Goal: Check status: Check status

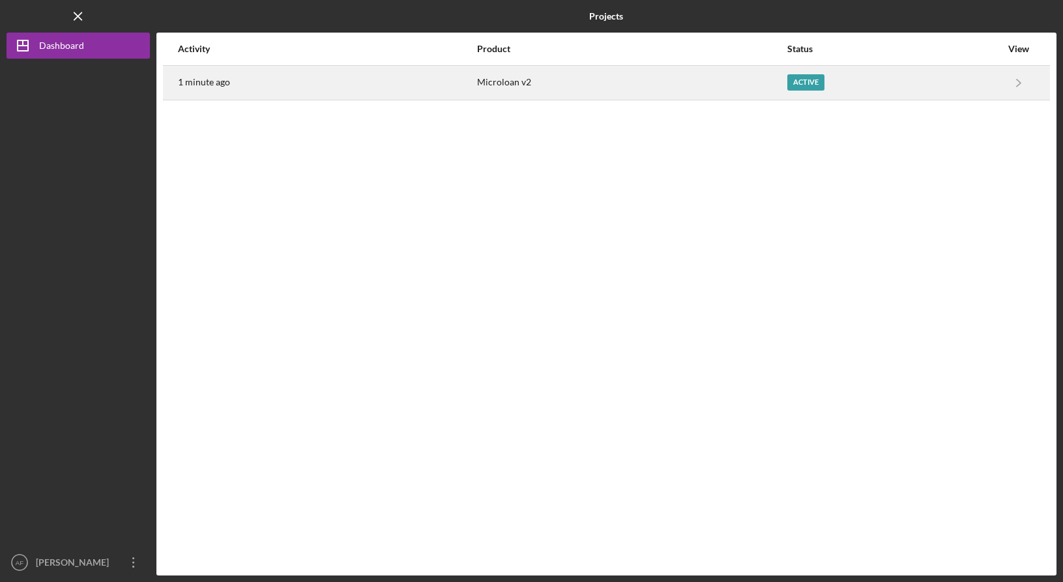
click at [495, 76] on div "Microloan v2" at bounding box center [631, 82] width 309 height 33
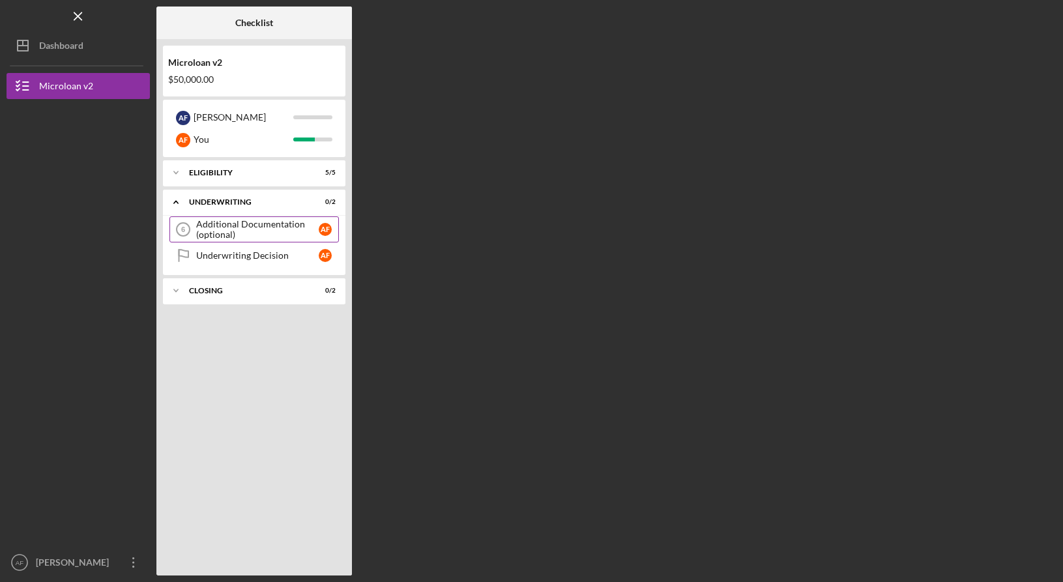
click at [265, 234] on div "Additional Documentation (optional)" at bounding box center [257, 229] width 122 height 21
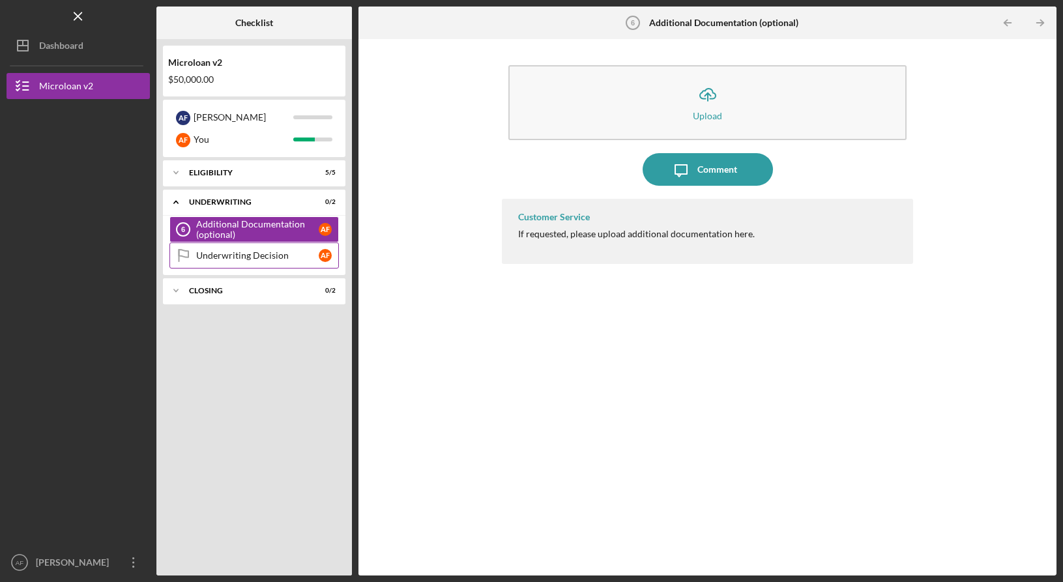
click at [262, 256] on div "Underwriting Decision" at bounding box center [257, 255] width 122 height 10
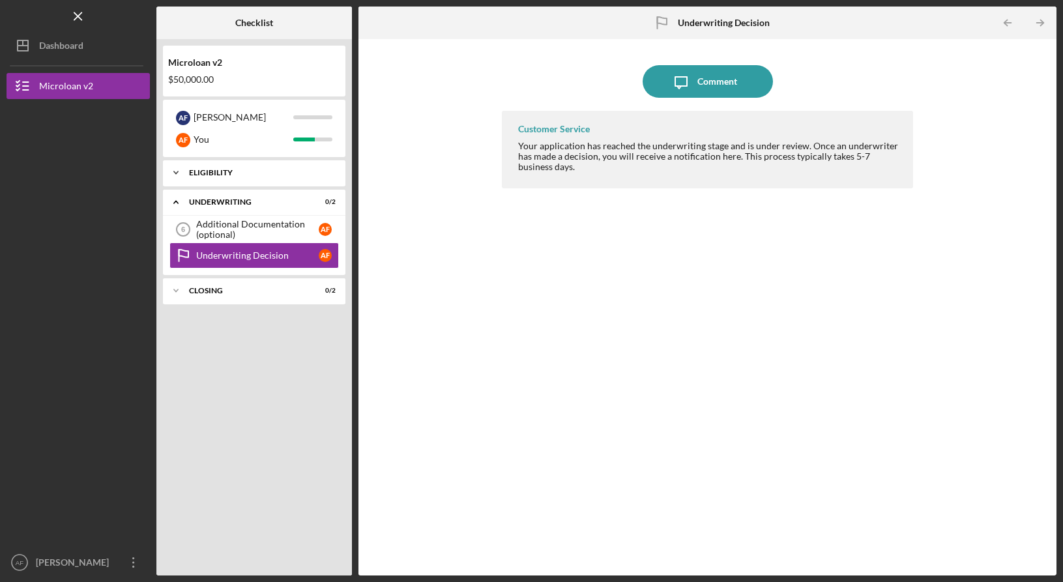
click at [261, 174] on div "Eligibility" at bounding box center [259, 173] width 140 height 8
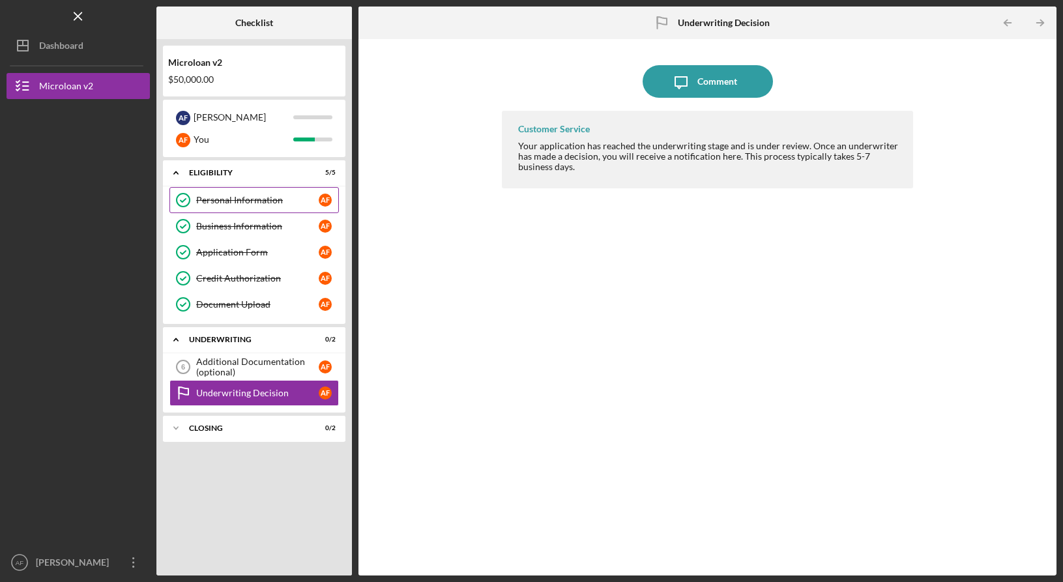
click at [250, 203] on div "Personal Information" at bounding box center [257, 200] width 122 height 10
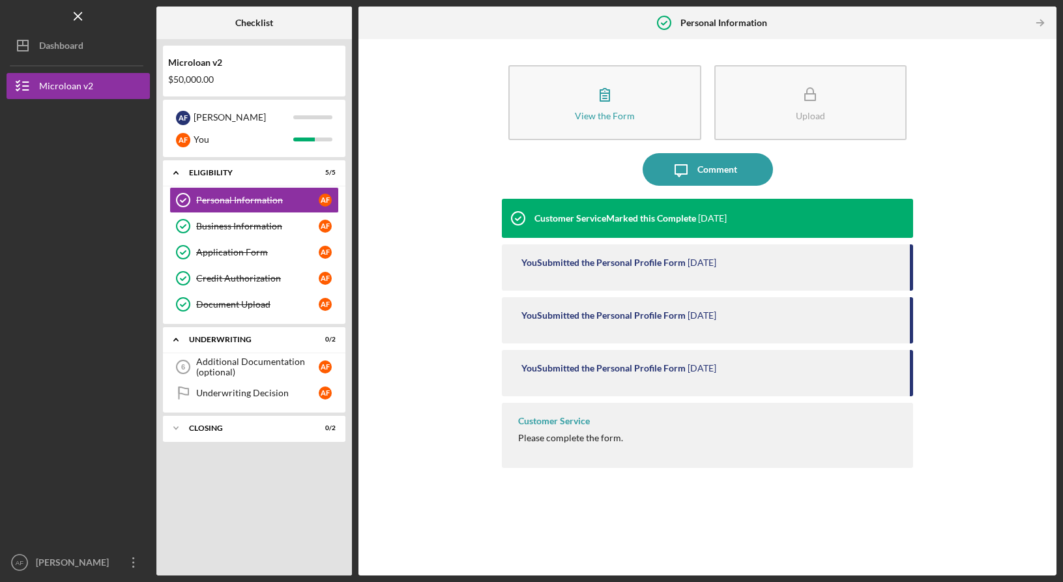
click at [612, 268] on div "You Submitted the Personal Profile Form [DATE]" at bounding box center [707, 267] width 411 height 46
click at [618, 312] on div "You Submitted the Personal Profile Form" at bounding box center [603, 315] width 164 height 10
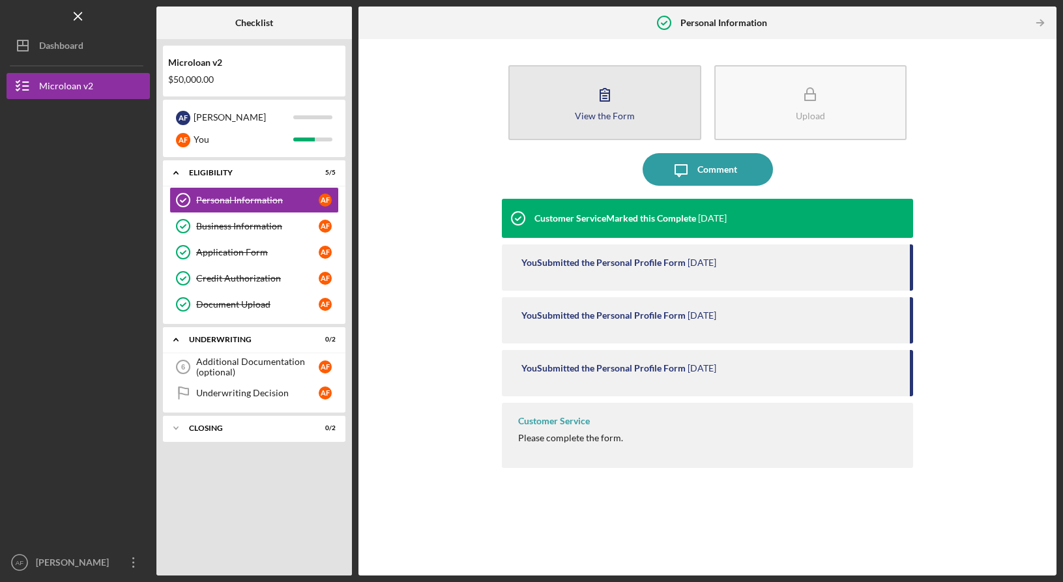
click at [588, 101] on button "View the Form Form" at bounding box center [604, 102] width 192 height 75
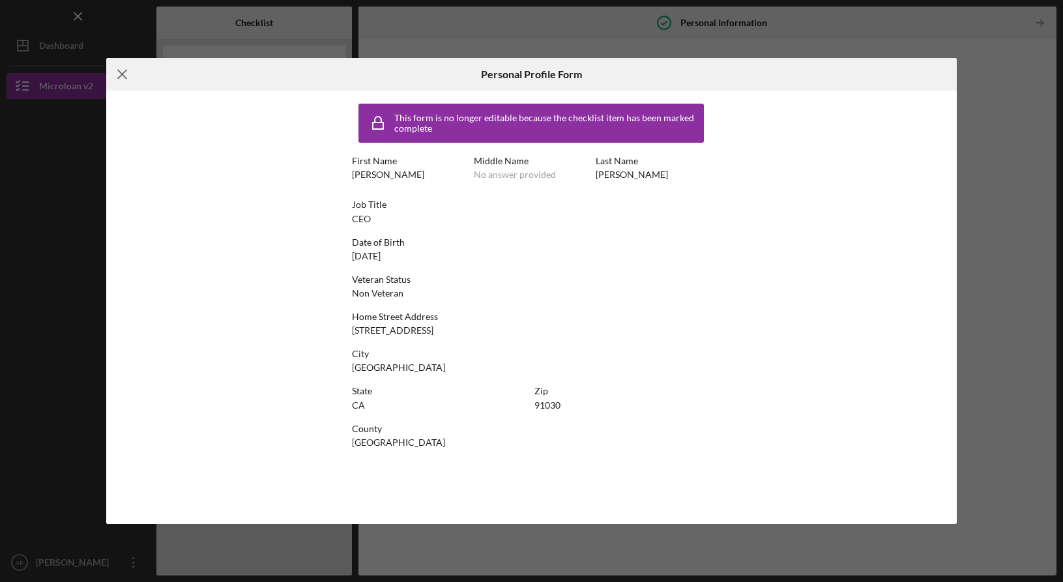
click at [128, 80] on icon "Icon/Menu Close" at bounding box center [122, 74] width 33 height 33
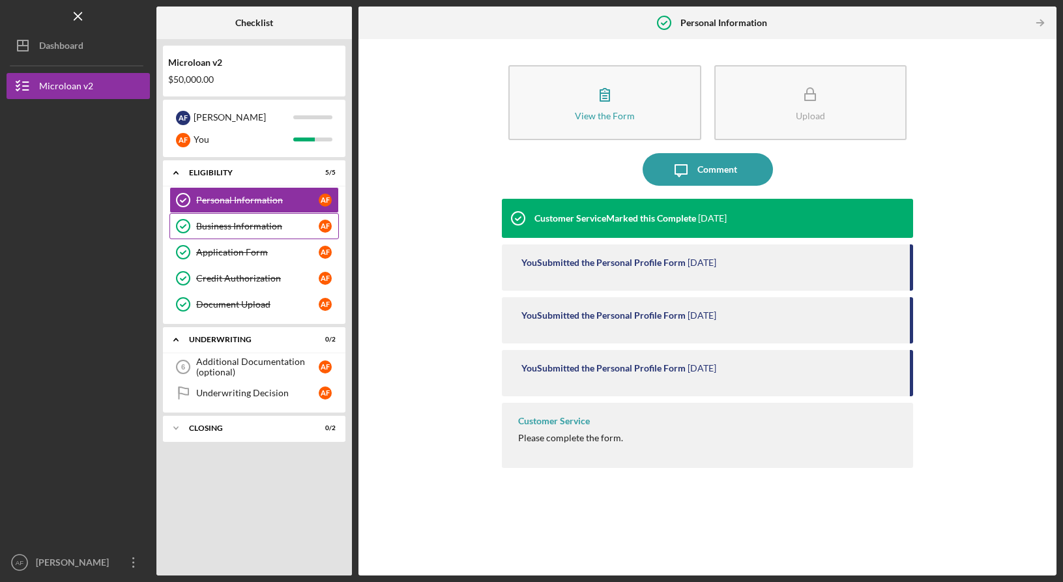
click at [231, 227] on div "Business Information" at bounding box center [257, 226] width 122 height 10
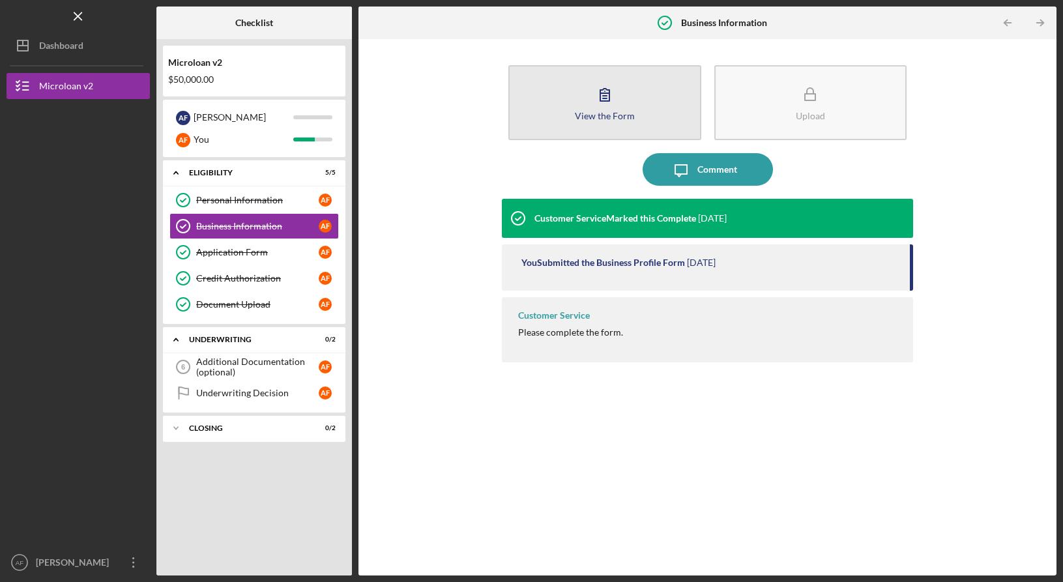
click at [590, 111] on div "View the Form" at bounding box center [605, 116] width 60 height 10
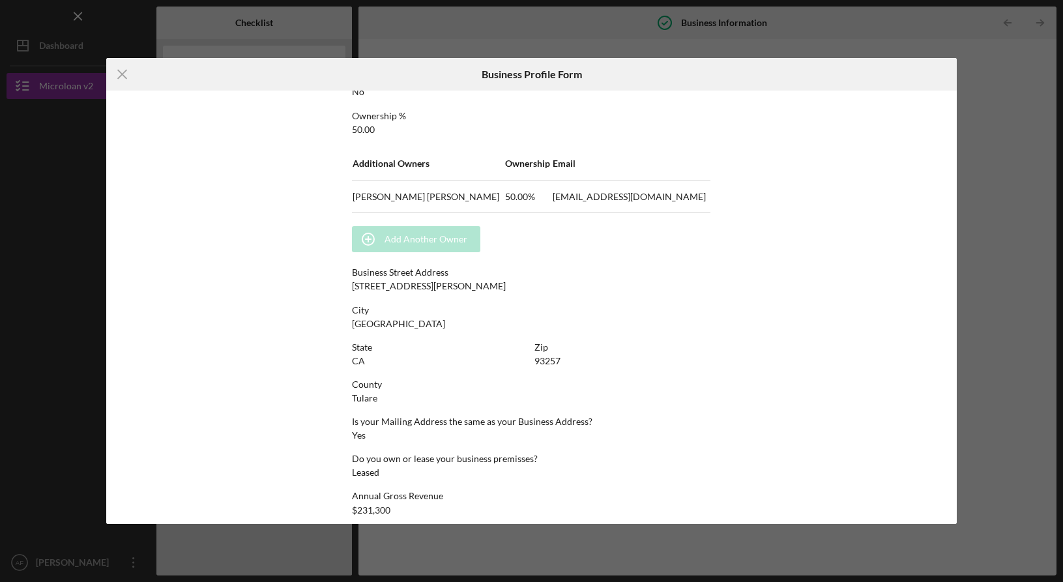
scroll to position [625, 0]
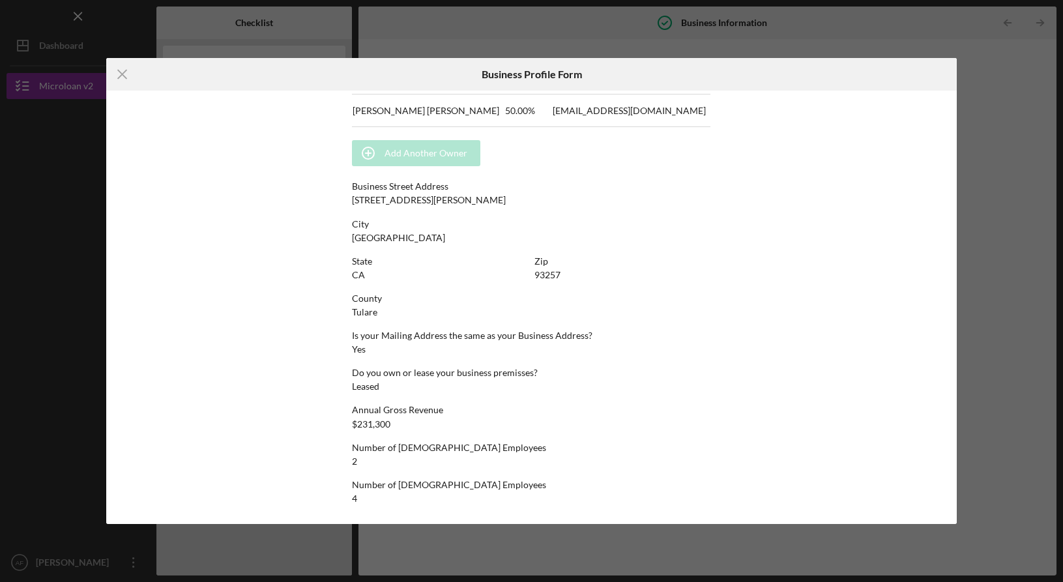
click at [373, 412] on div "Annual Gross Revenue" at bounding box center [531, 410] width 358 height 10
click at [386, 380] on div "Do you own or lease your business premisses? Leased" at bounding box center [531, 379] width 358 height 24
click at [121, 70] on icon "Icon/Menu Close" at bounding box center [122, 74] width 33 height 33
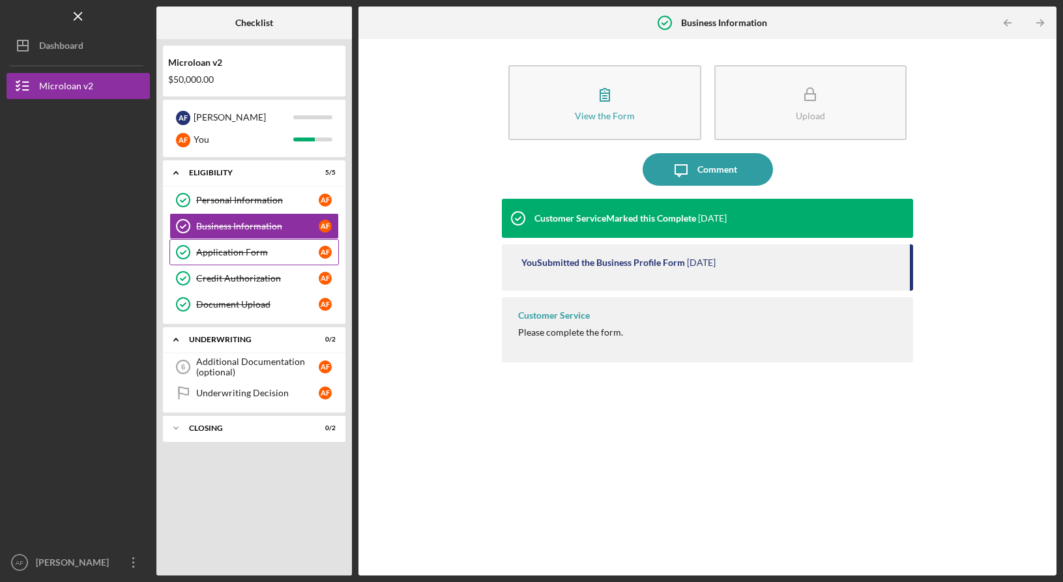
click at [234, 254] on div "Application Form" at bounding box center [257, 252] width 122 height 10
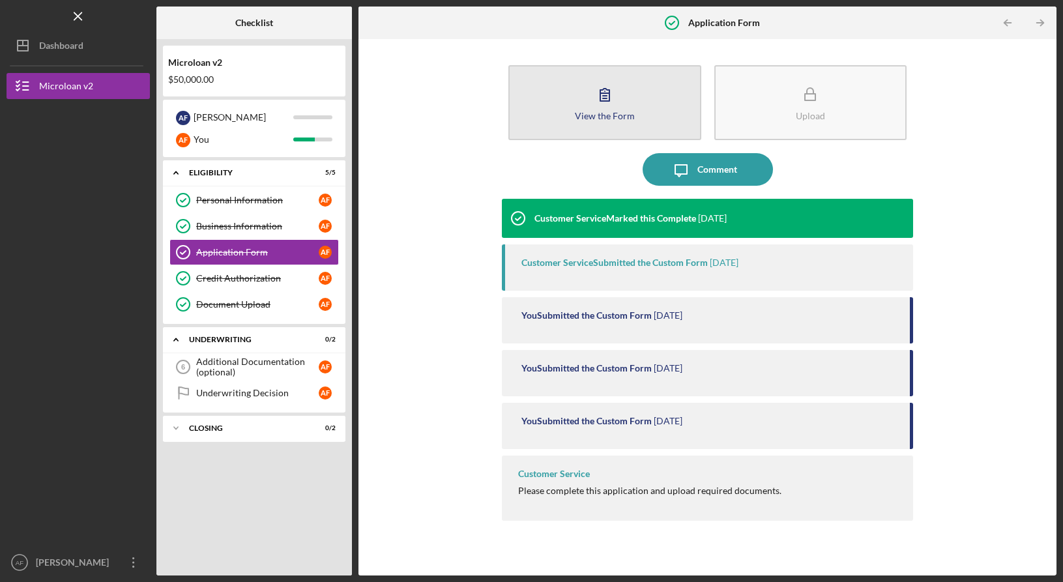
click at [586, 102] on button "View the Form Form" at bounding box center [604, 102] width 192 height 75
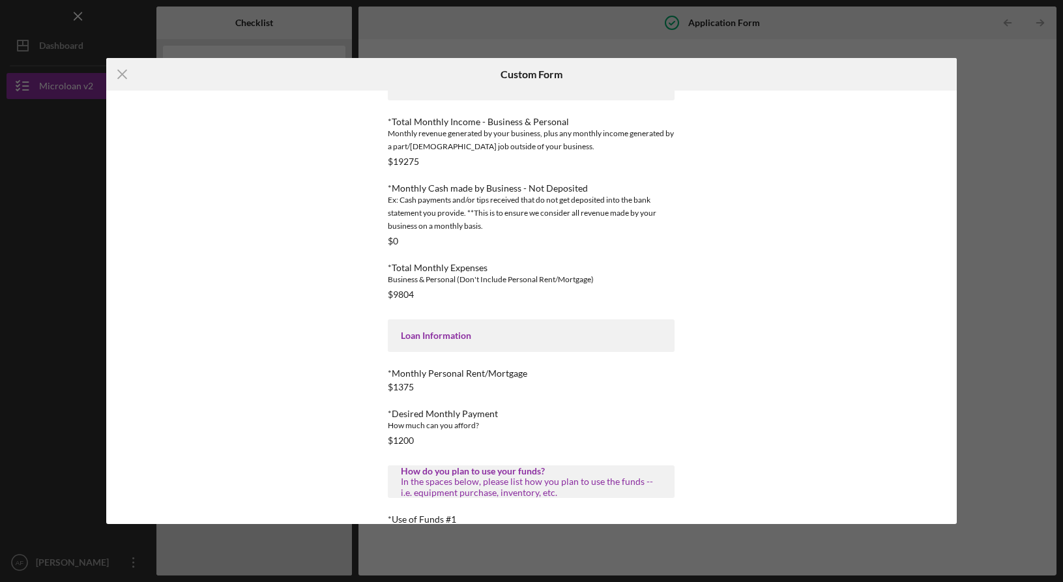
scroll to position [531, 0]
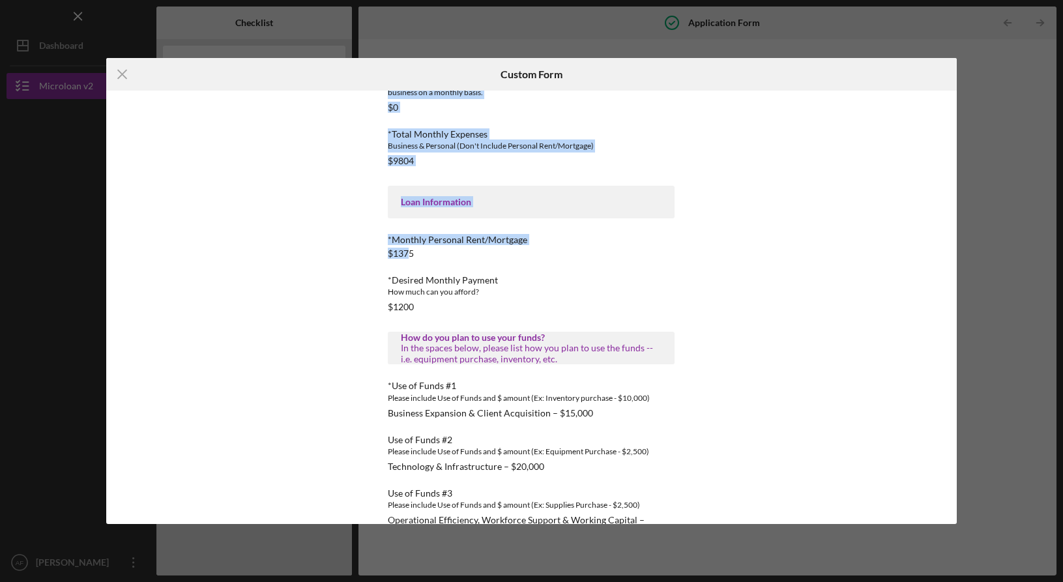
drag, startPoint x: 392, startPoint y: 250, endPoint x: 360, endPoint y: 248, distance: 31.3
click at [360, 248] on div "This form is no longer editable because the checklist item has been marked comp…" at bounding box center [531, 307] width 358 height 433
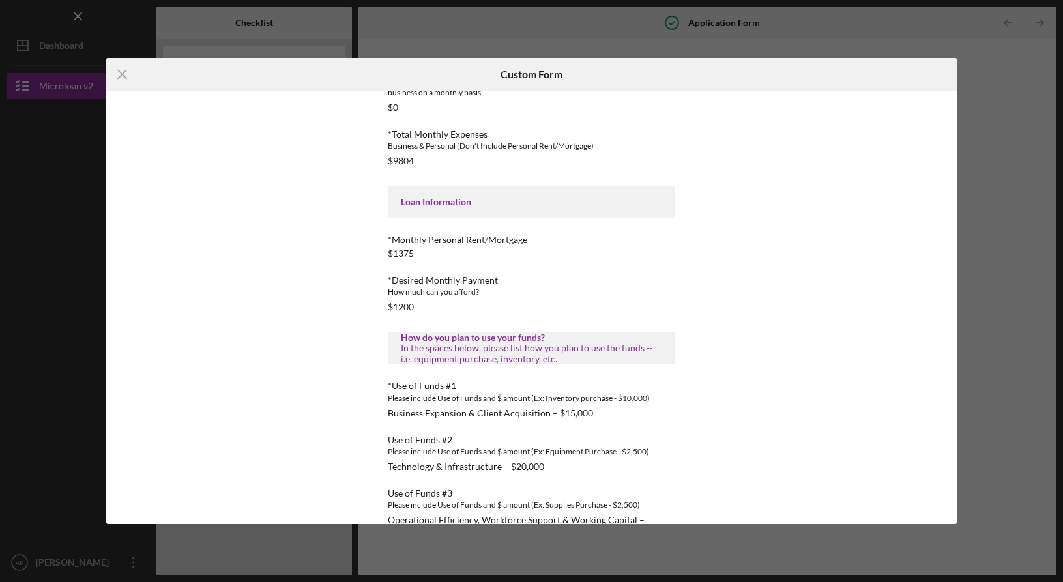
click at [478, 264] on div "*Applicant Personal Phone Number [PHONE_NUMBER] *How did you hear about us? Nam…" at bounding box center [531, 80] width 287 height 911
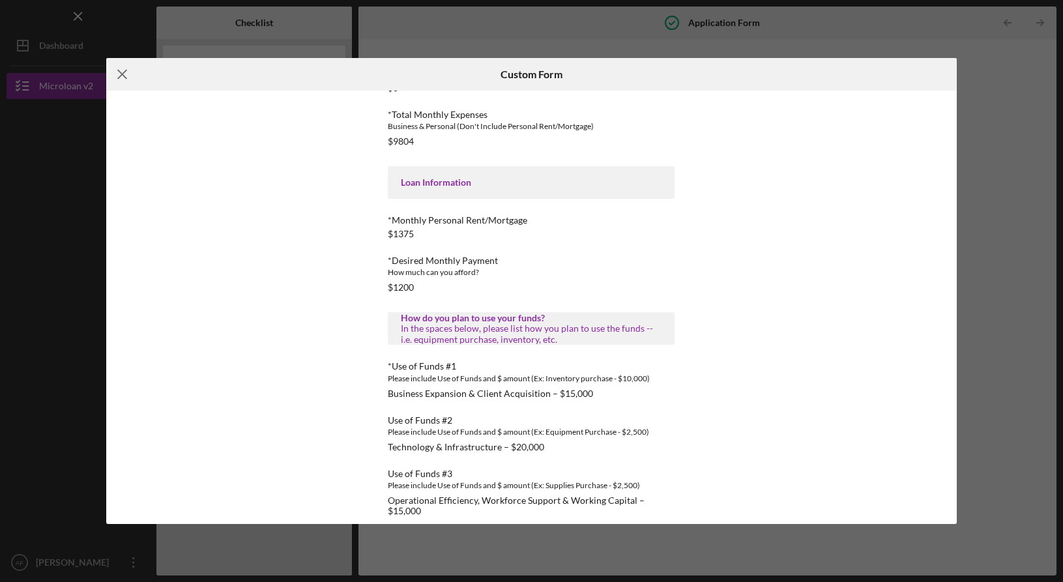
click at [126, 70] on icon "Icon/Menu Close" at bounding box center [122, 74] width 33 height 33
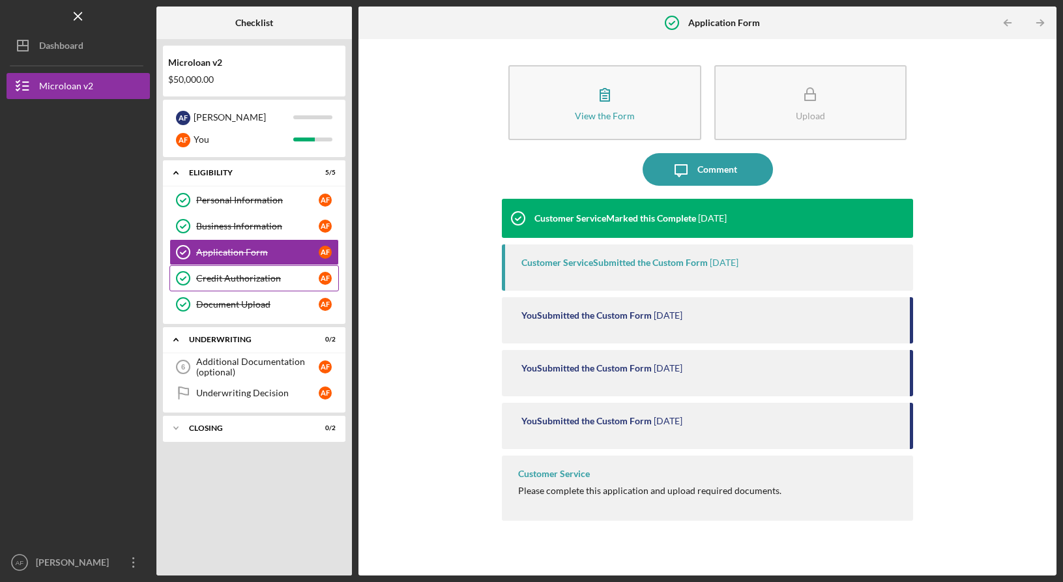
click at [271, 277] on div "Credit Authorization" at bounding box center [257, 278] width 122 height 10
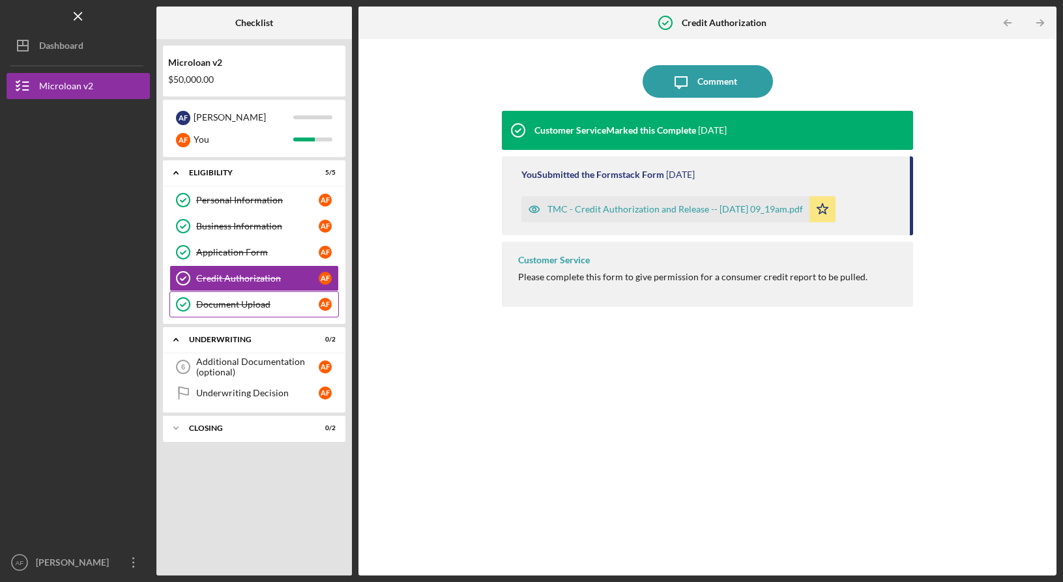
click at [246, 302] on div "Document Upload" at bounding box center [257, 304] width 122 height 10
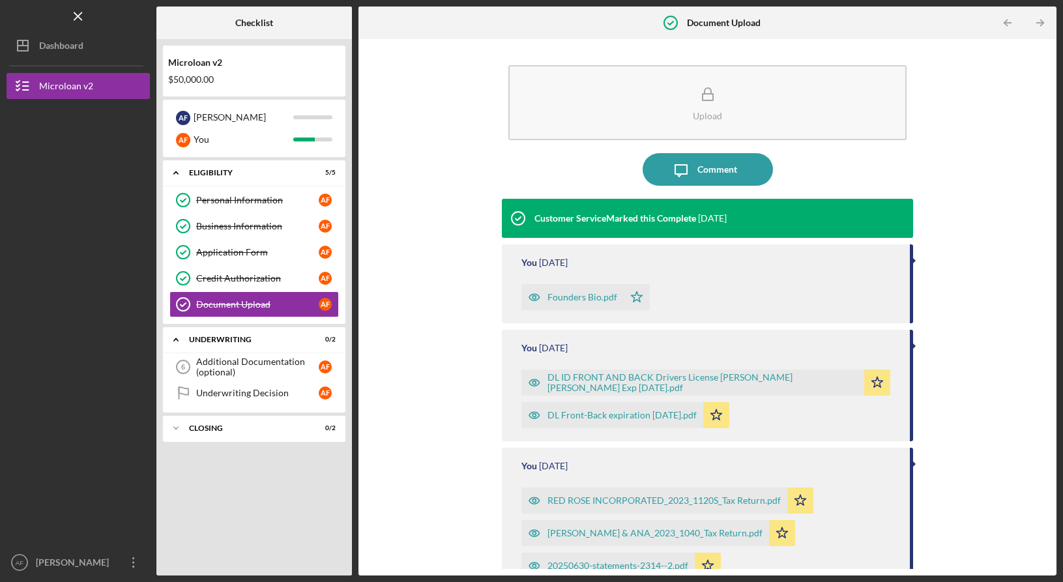
click at [429, 220] on div "Upload Icon/Message Comment Customer Service Marked this Complete [DATE] You [D…" at bounding box center [707, 307] width 685 height 523
